Goal: Information Seeking & Learning: Learn about a topic

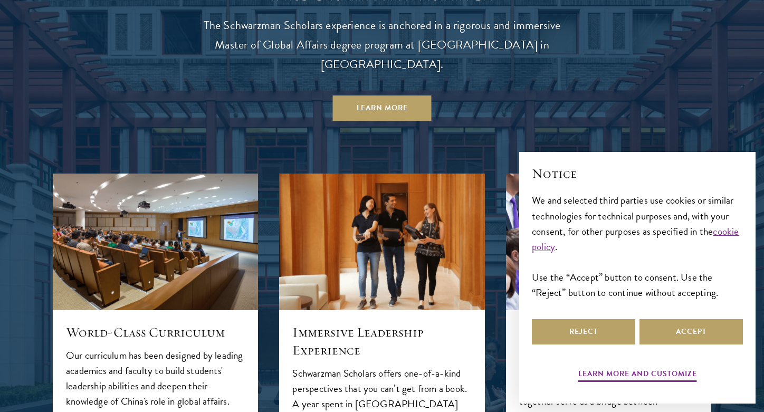
scroll to position [1144, 0]
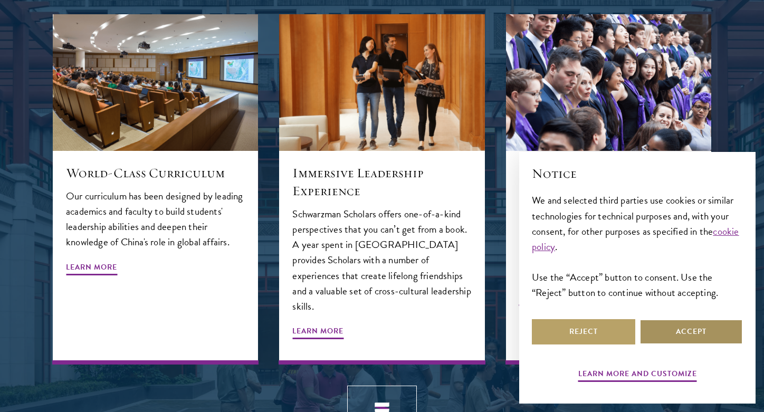
click at [650, 332] on button "Accept" at bounding box center [691, 331] width 103 height 25
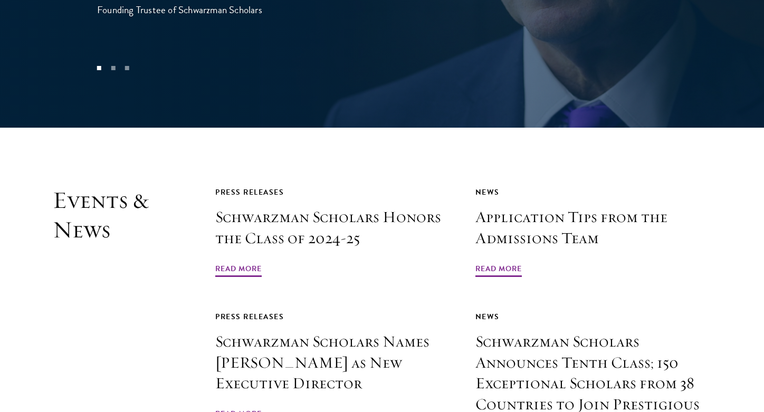
scroll to position [2365, 0]
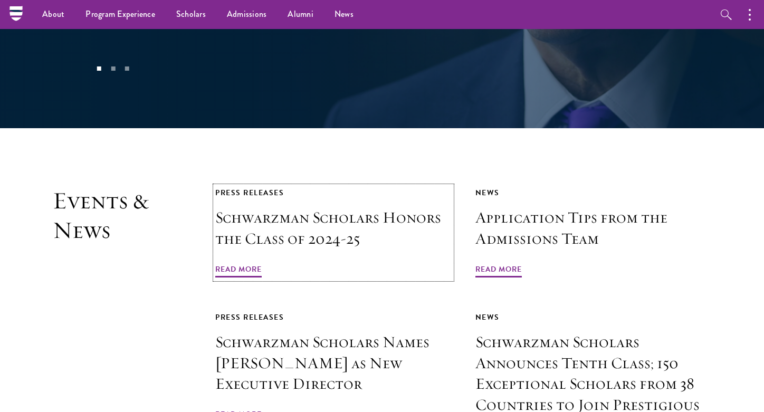
click at [346, 207] on h3 "Schwarzman Scholars Honors the Class of 2024-25" at bounding box center [333, 228] width 236 height 42
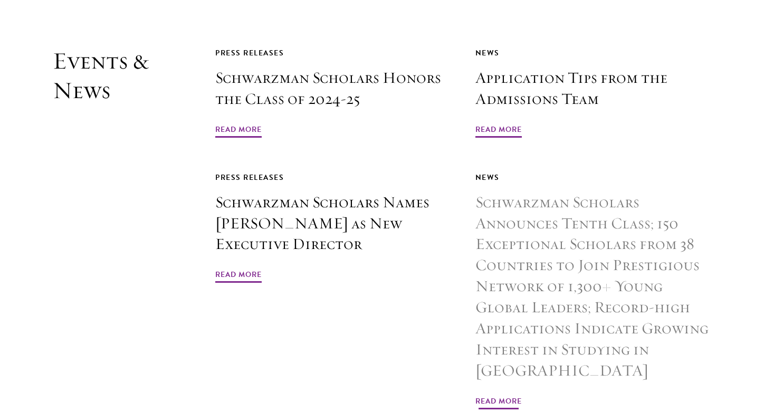
scroll to position [2513, 0]
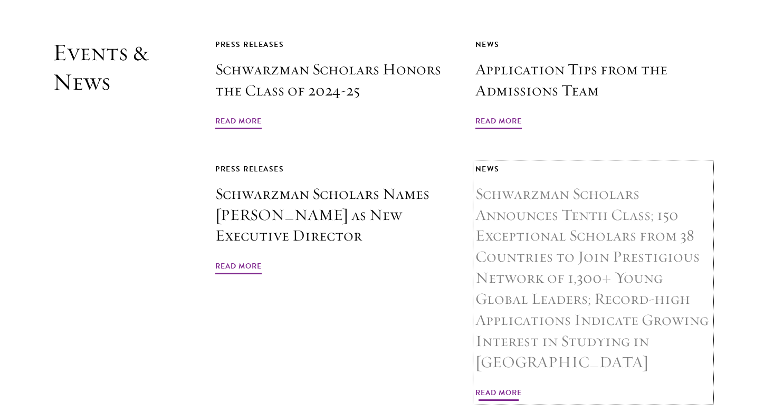
click at [544, 185] on h3 "Schwarzman Scholars Announces Tenth Class; 150 Exceptional Scholars from 38 Cou…" at bounding box center [594, 278] width 236 height 189
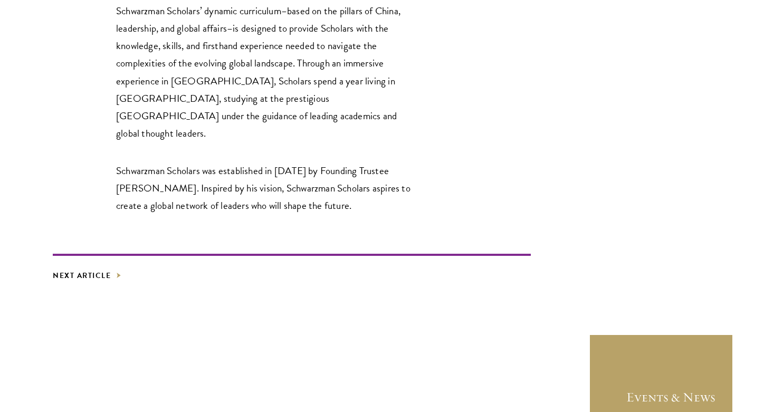
scroll to position [1920, 0]
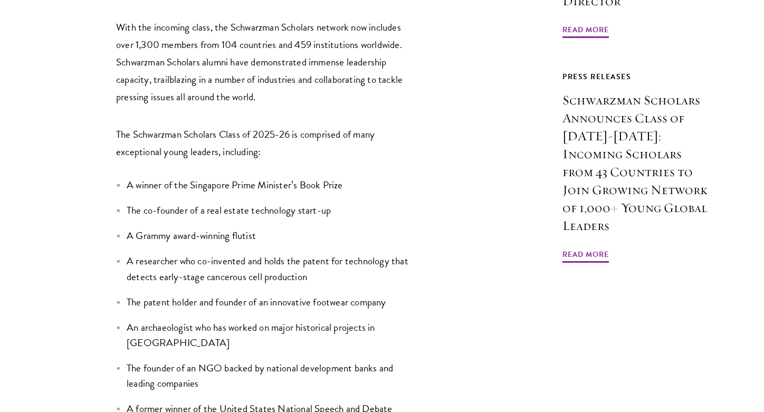
scroll to position [983, 0]
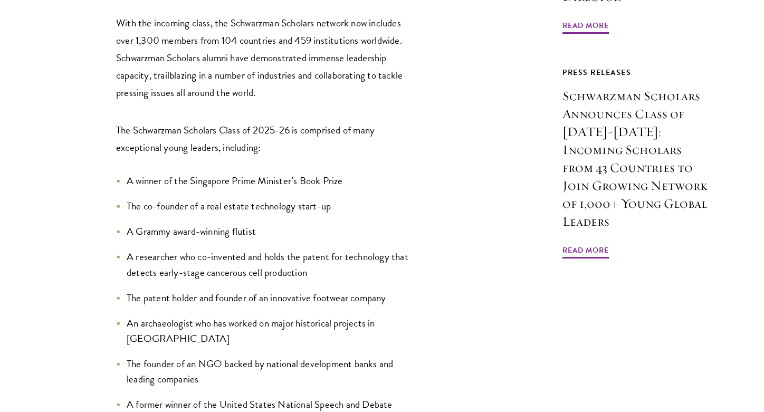
click at [130, 316] on li "An archaeologist who has worked on major historical projects in China" at bounding box center [266, 331] width 301 height 31
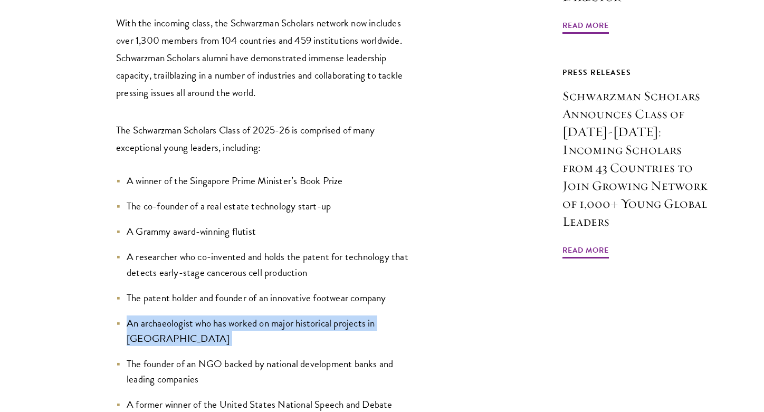
drag, startPoint x: 130, startPoint y: 223, endPoint x: 414, endPoint y: 226, distance: 284.0
click at [414, 316] on li "An archaeologist who has worked on major historical projects in China" at bounding box center [266, 331] width 301 height 31
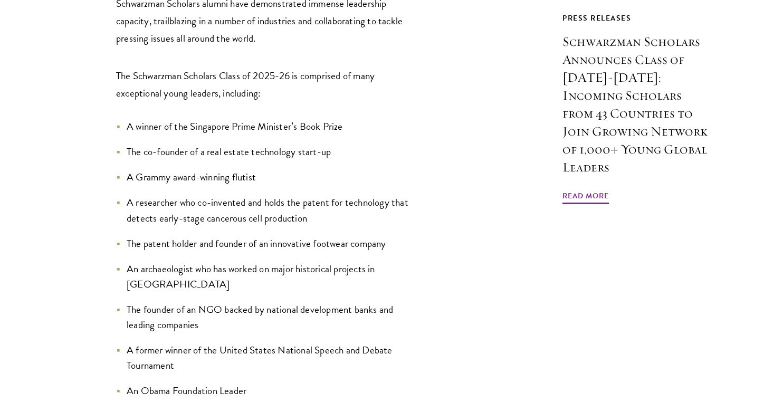
scroll to position [1040, 0]
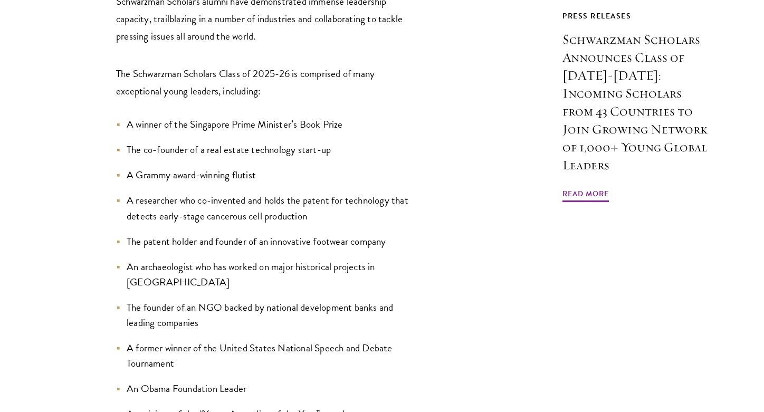
click at [176, 340] on li "A former winner of the United States National Speech and Debate Tournament" at bounding box center [266, 355] width 301 height 31
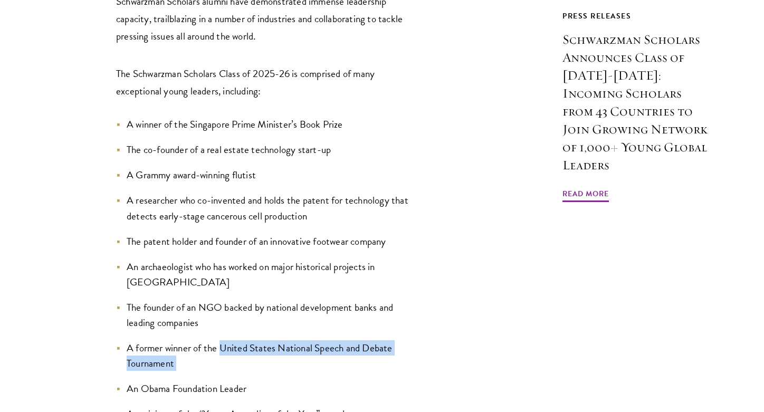
drag, startPoint x: 176, startPoint y: 251, endPoint x: 230, endPoint y: 231, distance: 58.1
click at [230, 340] on li "A former winner of the United States National Speech and Debate Tournament" at bounding box center [266, 355] width 301 height 31
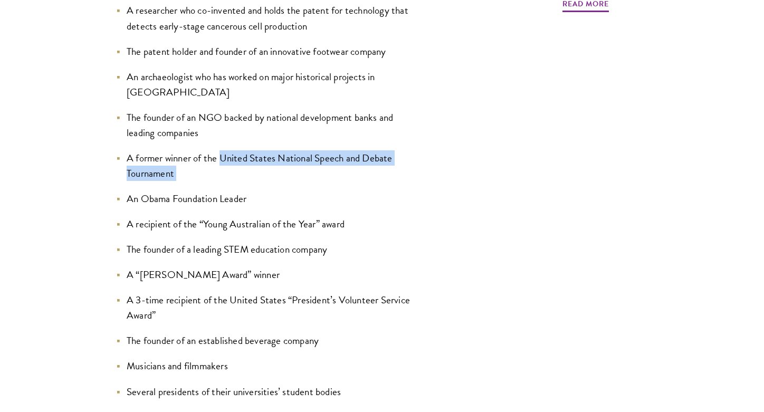
scroll to position [1234, 0]
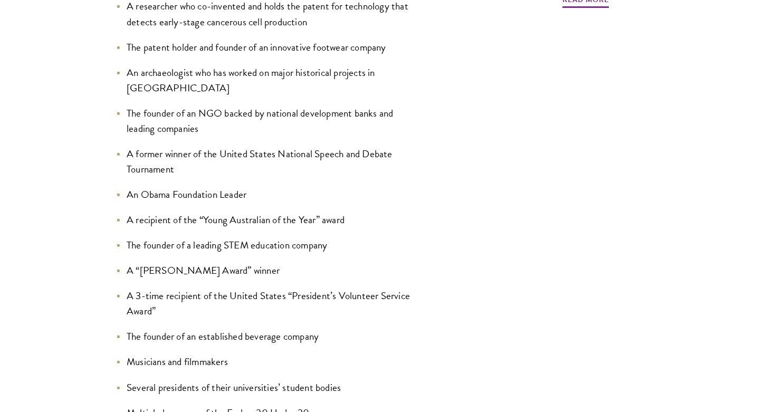
click at [162, 288] on li "A 3-time recipient of the United States “President’s Volunteer Service Award”" at bounding box center [266, 303] width 301 height 31
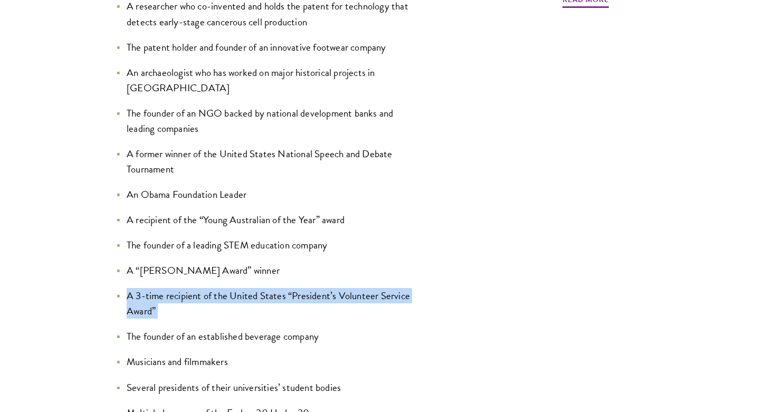
drag, startPoint x: 162, startPoint y: 195, endPoint x: 125, endPoint y: 179, distance: 40.2
click at [125, 288] on li "A 3-time recipient of the United States “President’s Volunteer Service Award”" at bounding box center [266, 303] width 301 height 31
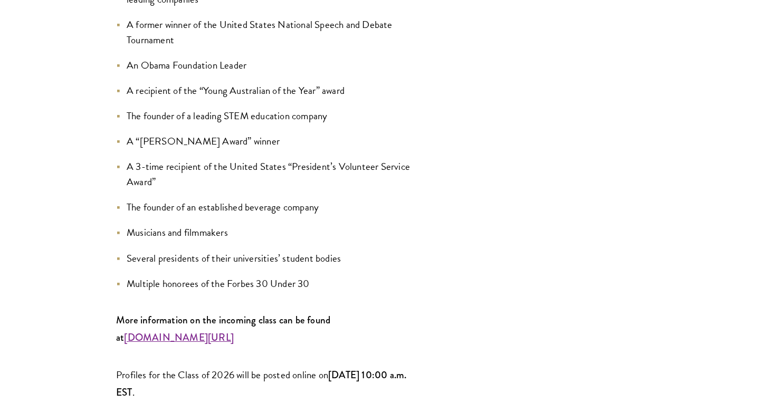
scroll to position [1382, 0]
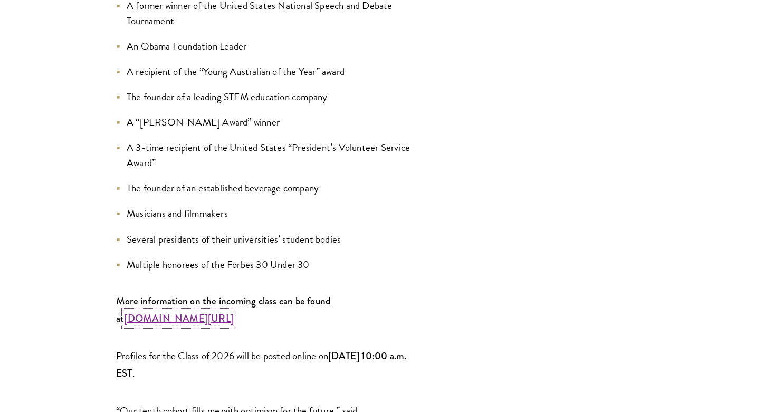
click at [166, 311] on strong "www.schwarzmanscholars.org/scholars" at bounding box center [179, 318] width 110 height 14
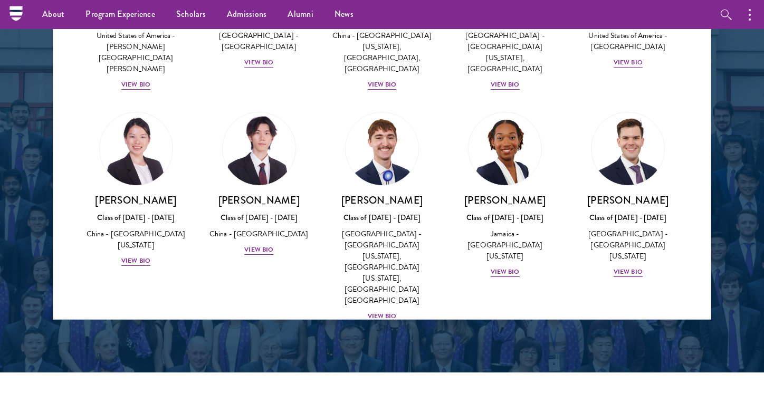
scroll to position [5156, 0]
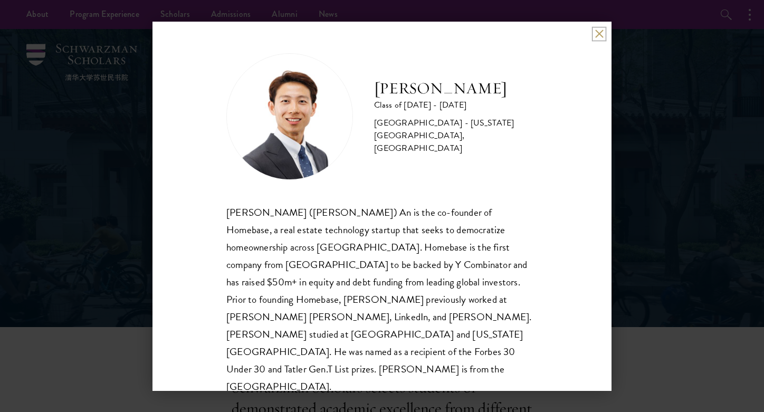
scroll to position [1, 0]
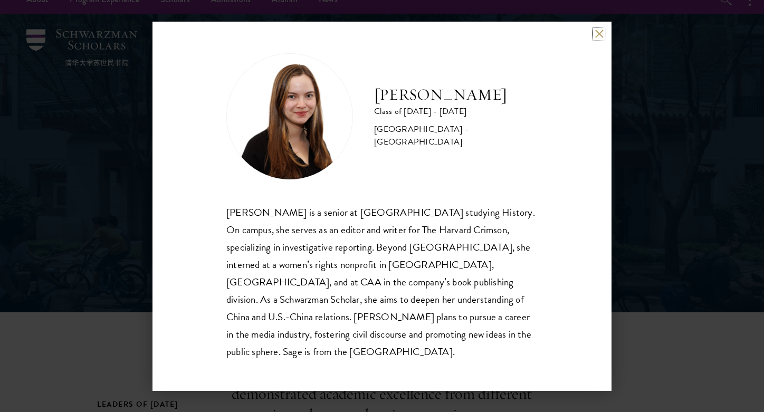
scroll to position [16, 0]
